Goal: Transaction & Acquisition: Purchase product/service

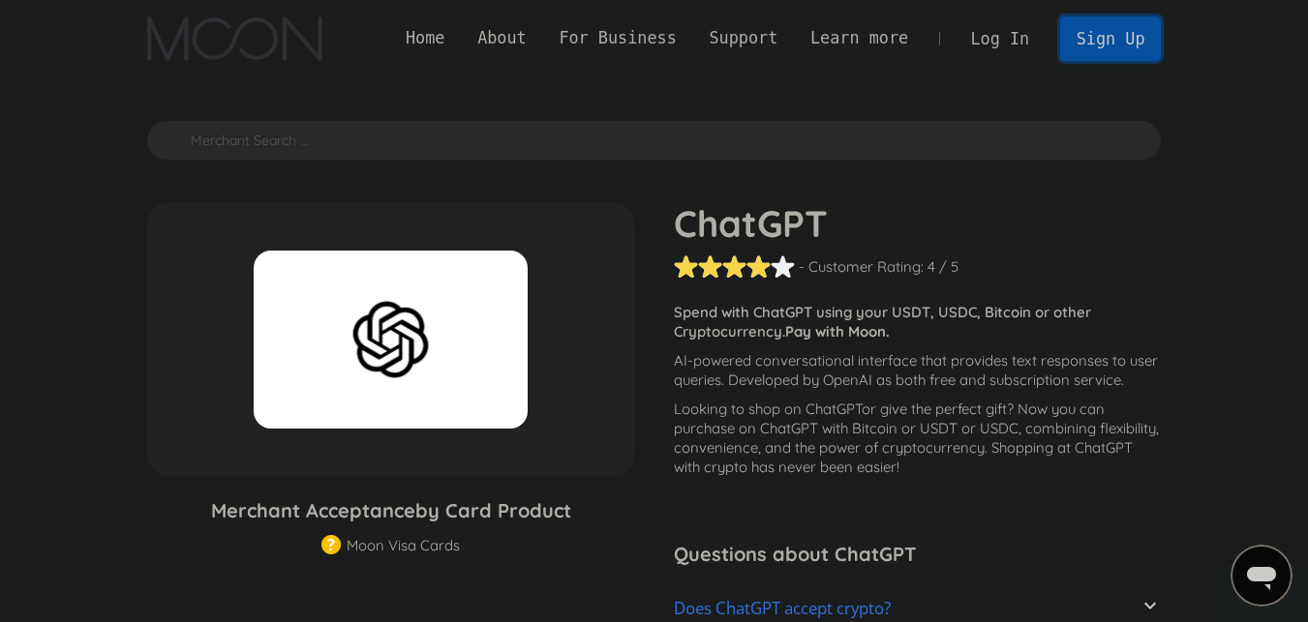
click at [1095, 43] on link "Sign Up" at bounding box center [1110, 38] width 101 height 44
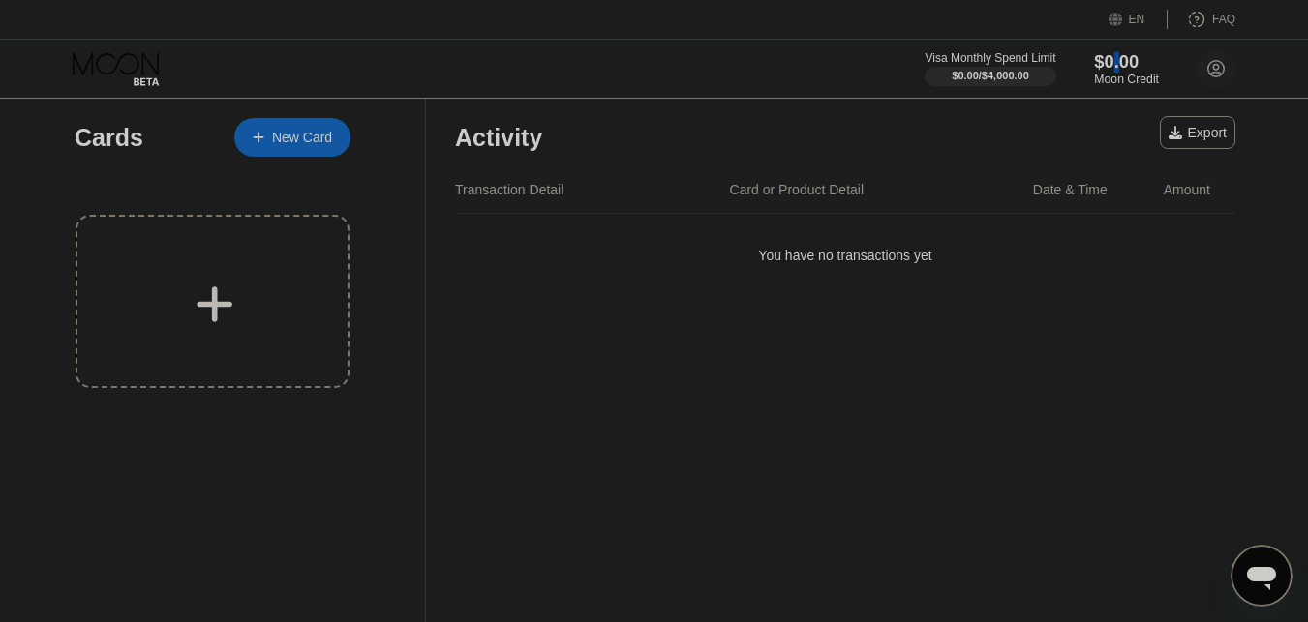
click at [1114, 62] on div "$0.00" at bounding box center [1126, 61] width 65 height 20
click at [1119, 80] on div "Moon Credit" at bounding box center [1126, 80] width 65 height 14
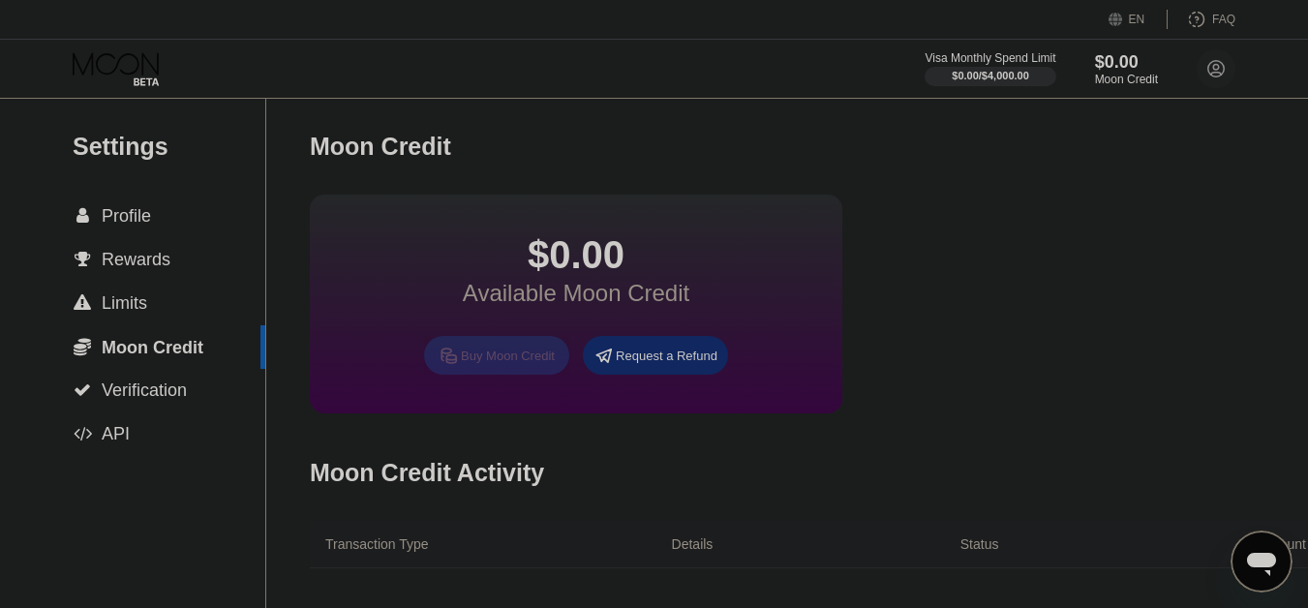
click at [532, 364] on div "Buy Moon Credit" at bounding box center [508, 355] width 94 height 16
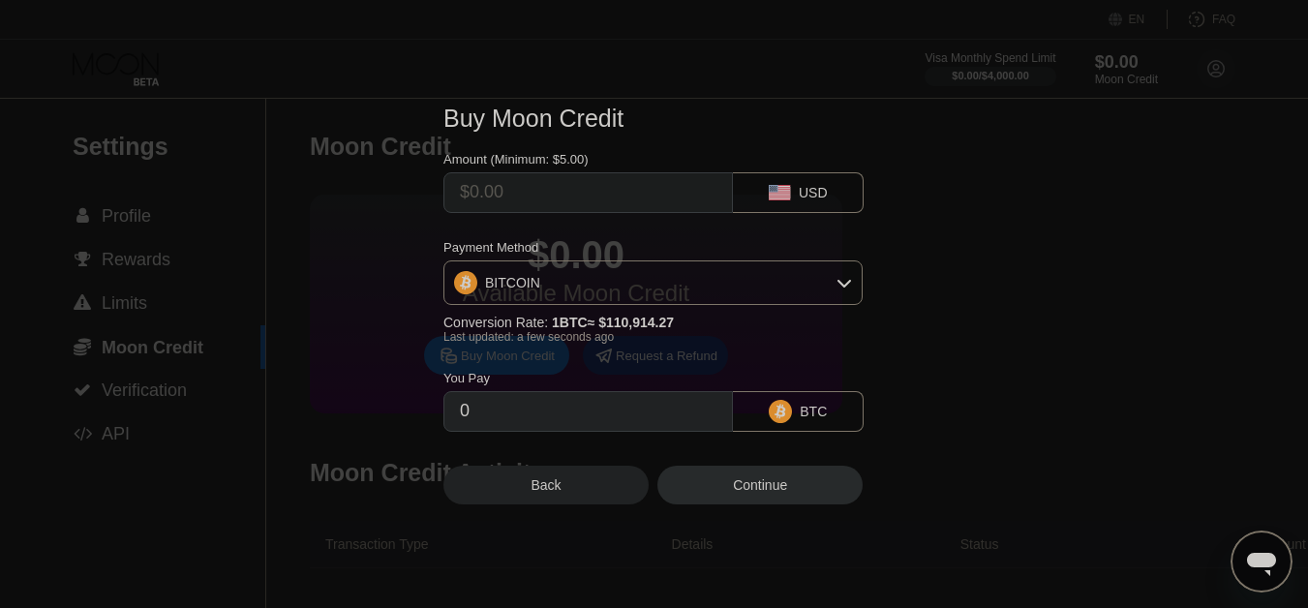
click at [662, 193] on input "text" at bounding box center [588, 192] width 256 height 39
type input "$2"
type input "0.00001804"
type input "$25"
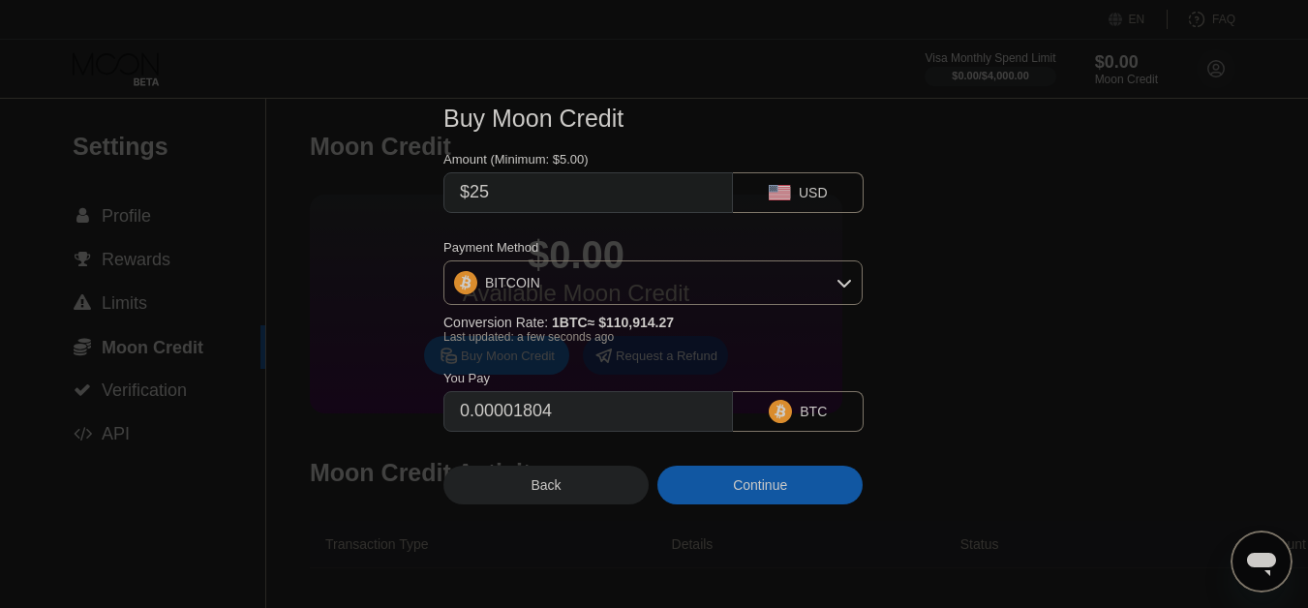
type input "0.00022540"
type input "$25"
click at [846, 287] on icon at bounding box center [843, 282] width 15 height 15
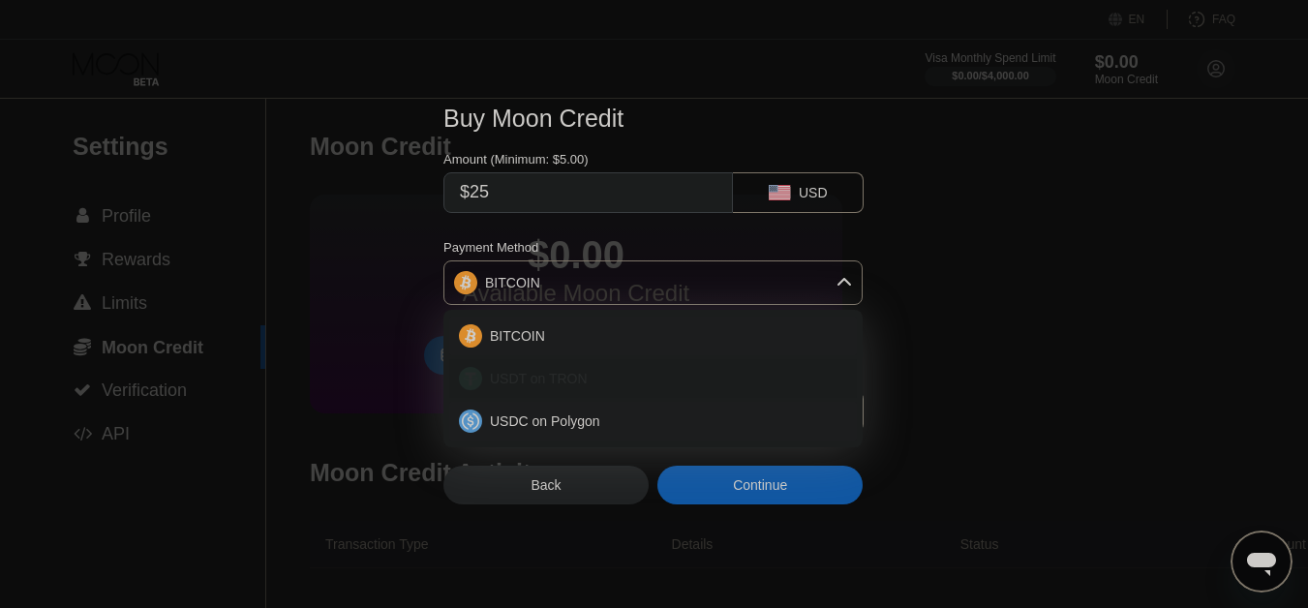
click at [670, 383] on div "USDT on TRON" at bounding box center [664, 378] width 365 height 15
type input "25.25"
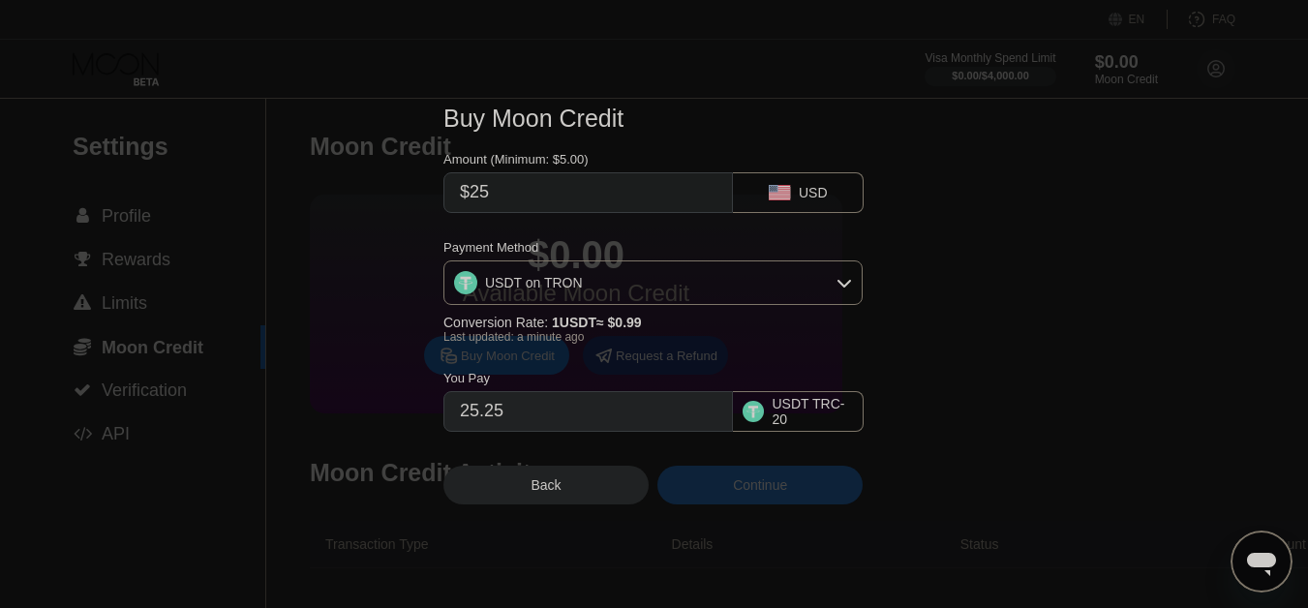
click at [746, 493] on div "Continue" at bounding box center [760, 484] width 54 height 15
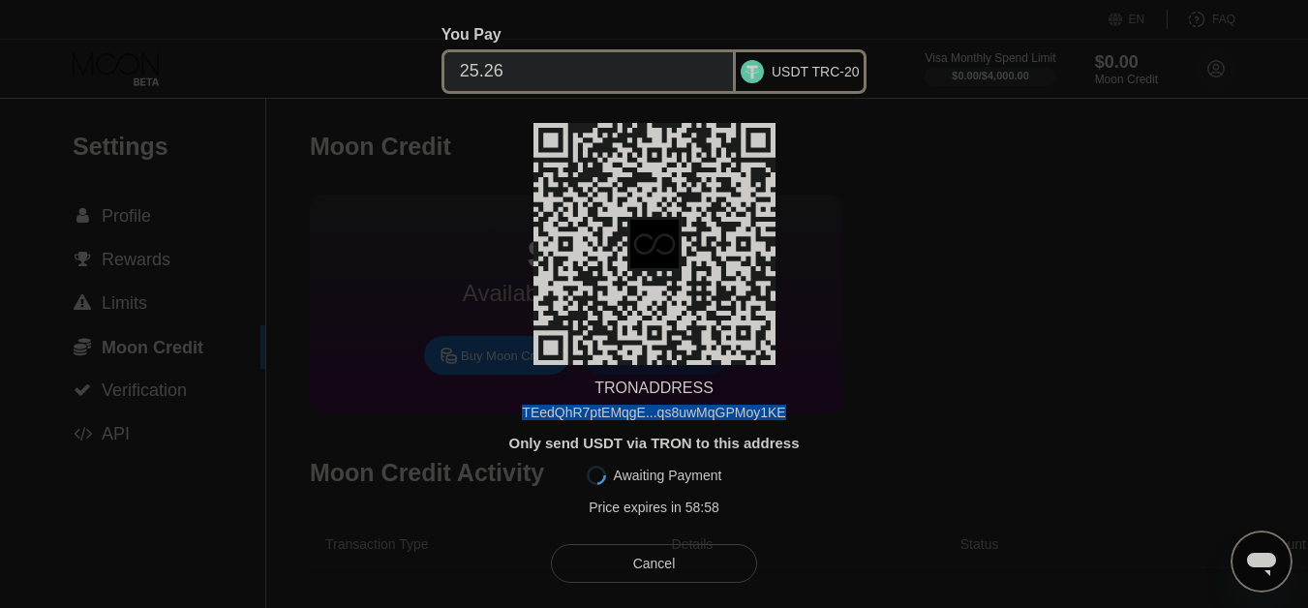
drag, startPoint x: 786, startPoint y: 410, endPoint x: 521, endPoint y: 415, distance: 265.3
click at [521, 415] on div "[PERSON_NAME] ADDRESS TEedQhR7ptEMqgE...qs8uwMqGPMoy1KE Only send USDT via TRON…" at bounding box center [653, 324] width 421 height 402
copy div "TEedQhR7ptEMqgE...qs8uwMqGPMoy1KE"
